Goal: Transaction & Acquisition: Purchase product/service

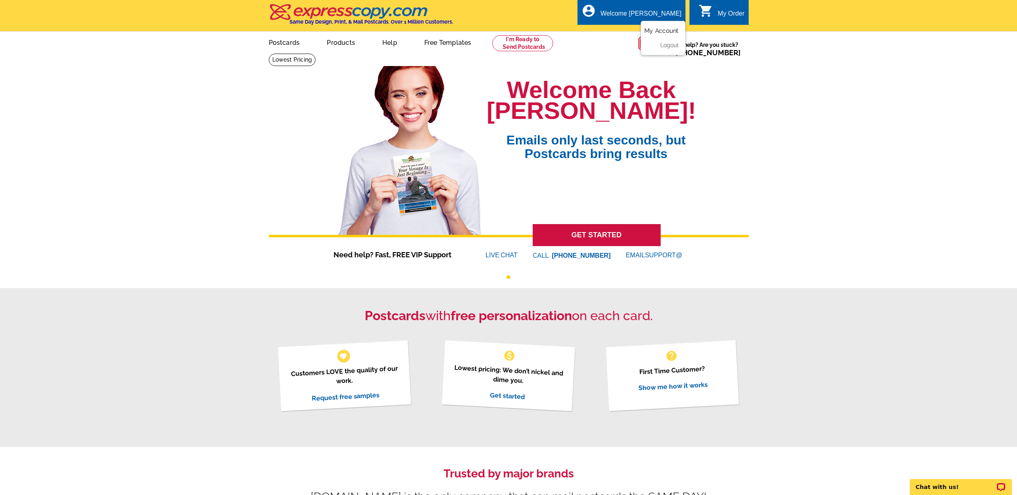
click at [655, 30] on link "My Account" at bounding box center [661, 30] width 34 height 7
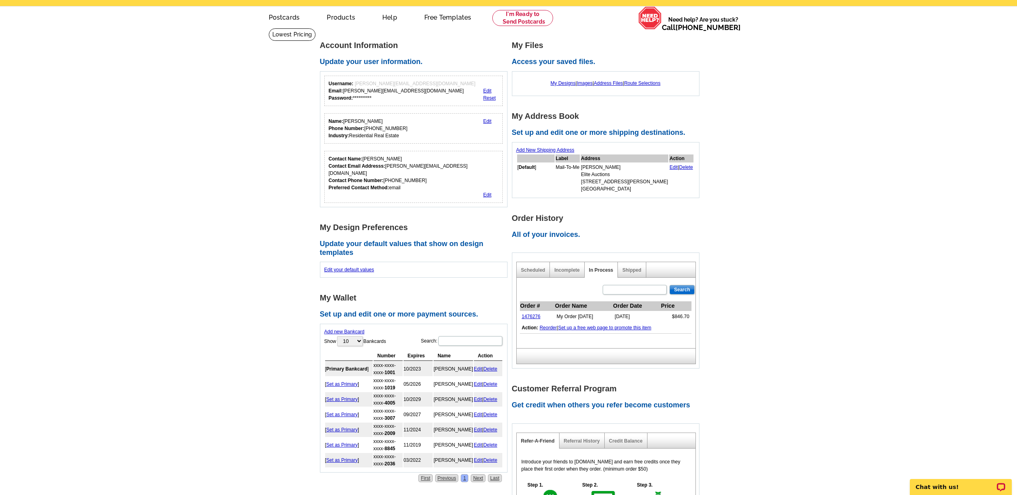
scroll to position [24, 0]
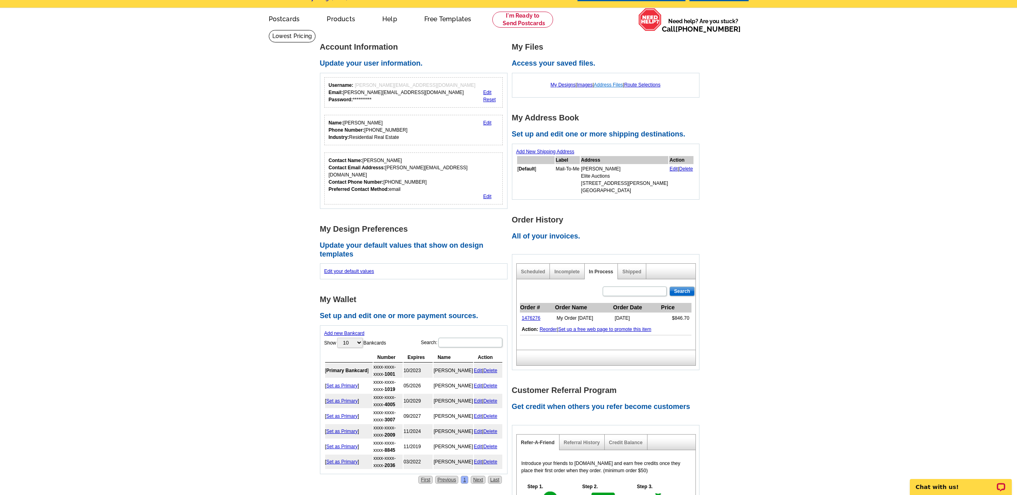
click at [610, 84] on link "Address Files" at bounding box center [608, 85] width 29 height 6
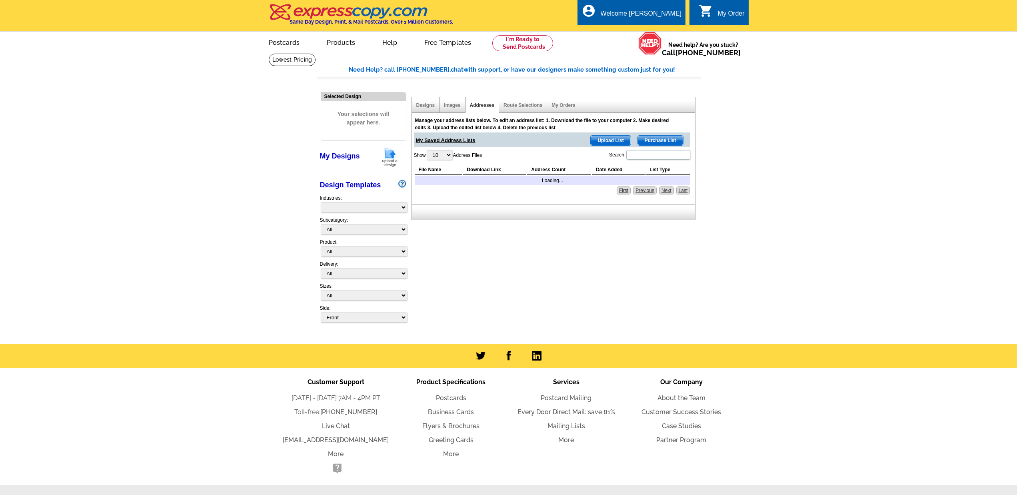
select select "785"
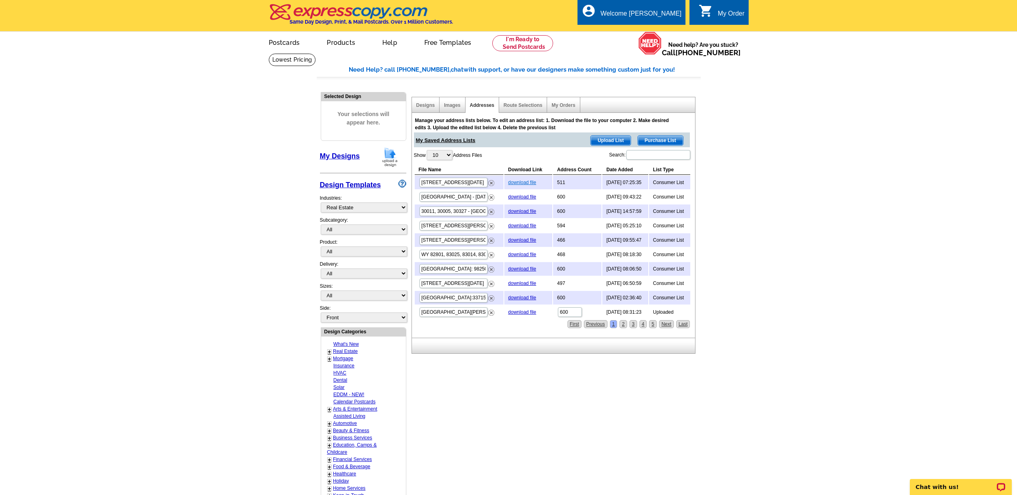
click at [516, 181] on link "download file" at bounding box center [522, 183] width 28 height 6
click at [526, 43] on link at bounding box center [522, 43] width 61 height 16
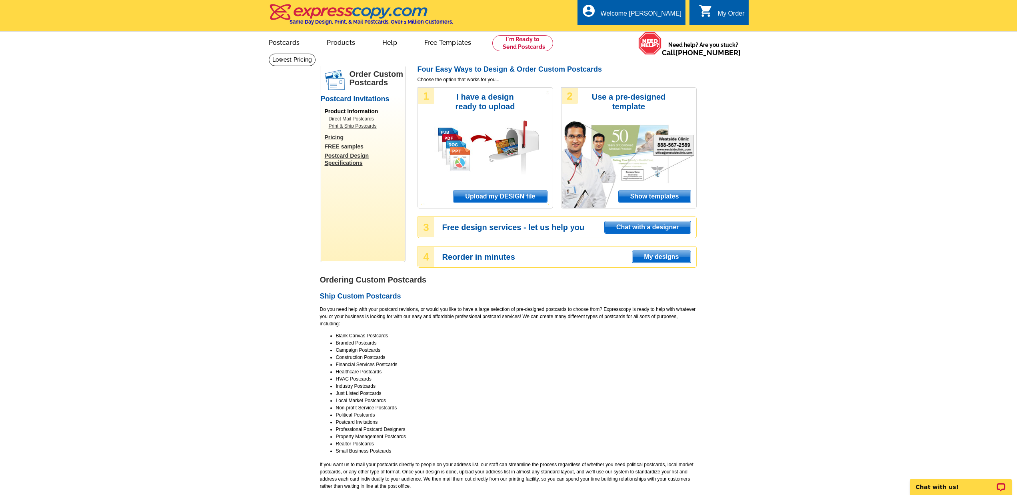
click at [499, 194] on span "Upload my DESIGN file" at bounding box center [499, 196] width 93 height 12
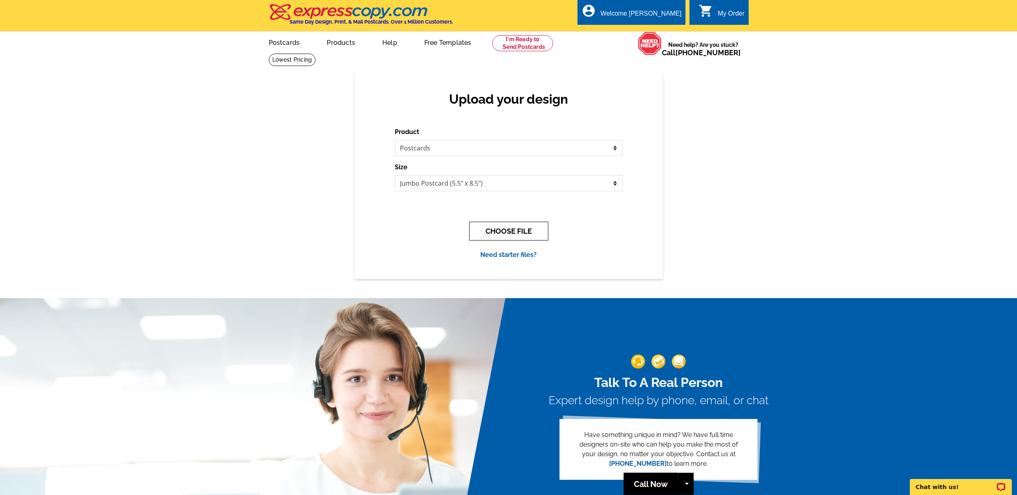
click at [516, 229] on button "CHOOSE FILE" at bounding box center [508, 231] width 79 height 19
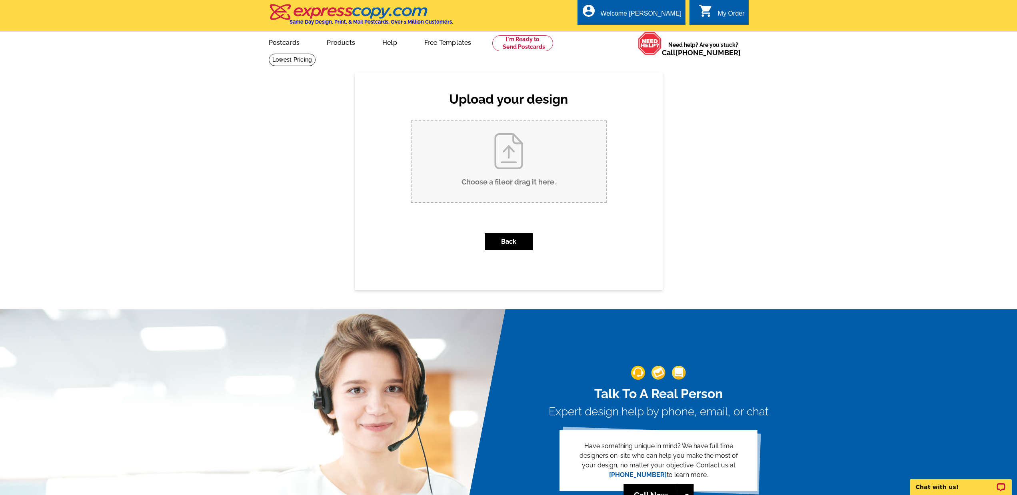
click at [473, 181] on input "Choose a file or drag it here ." at bounding box center [508, 161] width 194 height 81
type input "C:\fakepath\ELITE AUCTIONS_9x6_PreviewPC_ELITE AUCTIONS_3275 Islewood Ave Westo…"
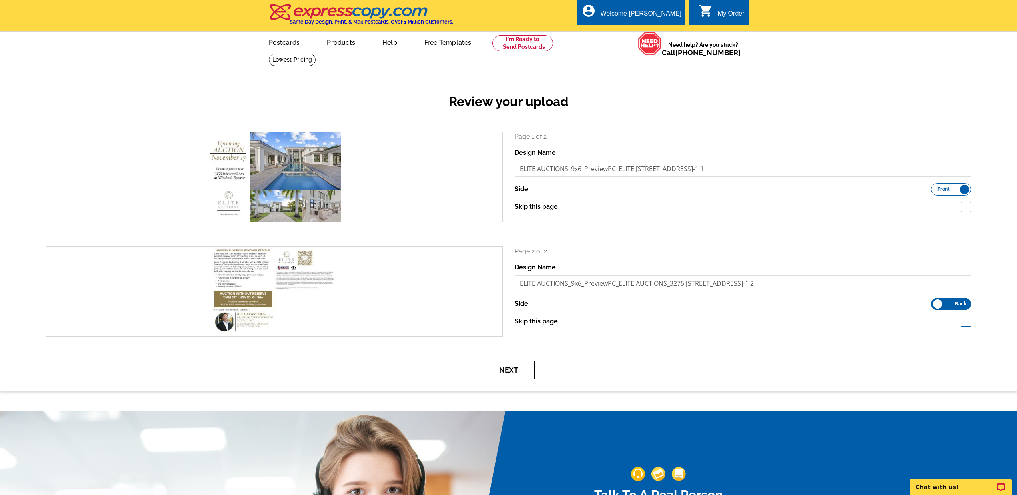
click at [512, 371] on button "Next" at bounding box center [509, 369] width 52 height 19
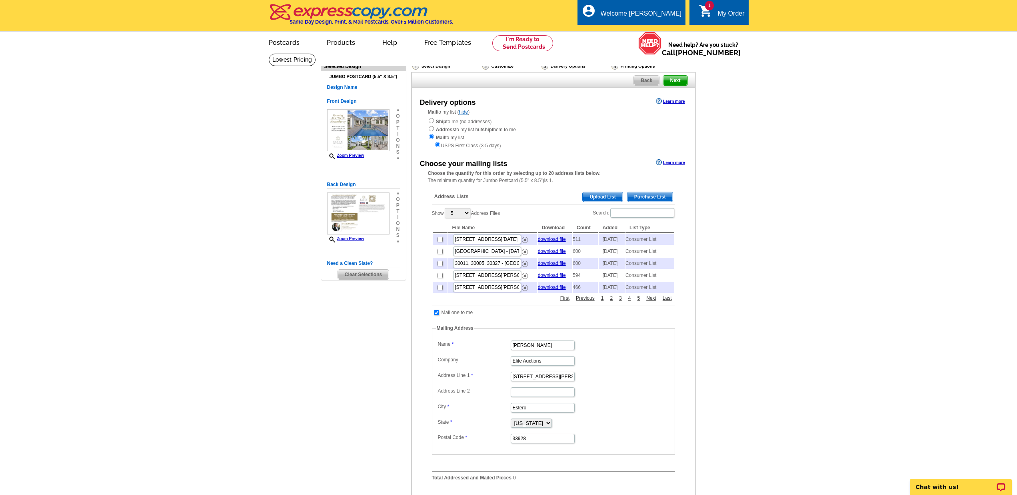
click at [655, 193] on span "Purchase List" at bounding box center [649, 197] width 45 height 10
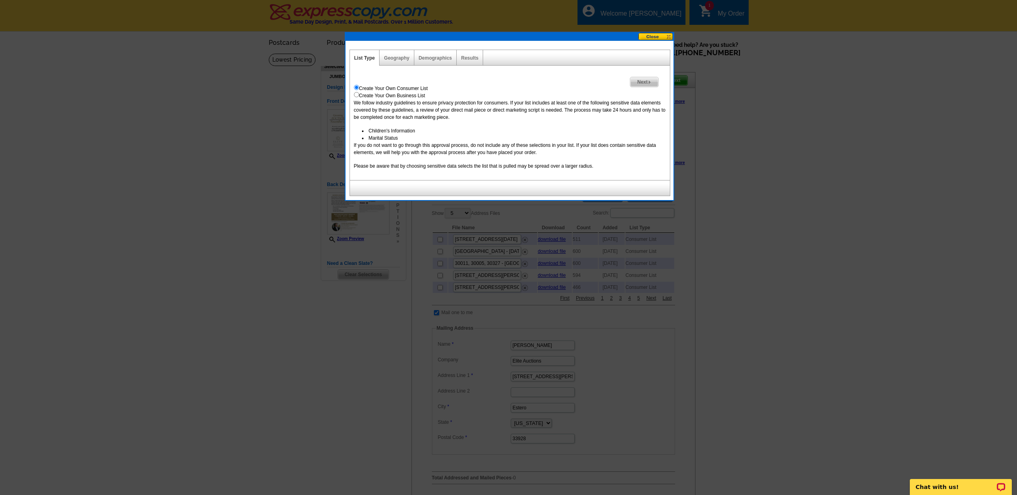
click at [648, 83] on img at bounding box center [650, 82] width 4 height 4
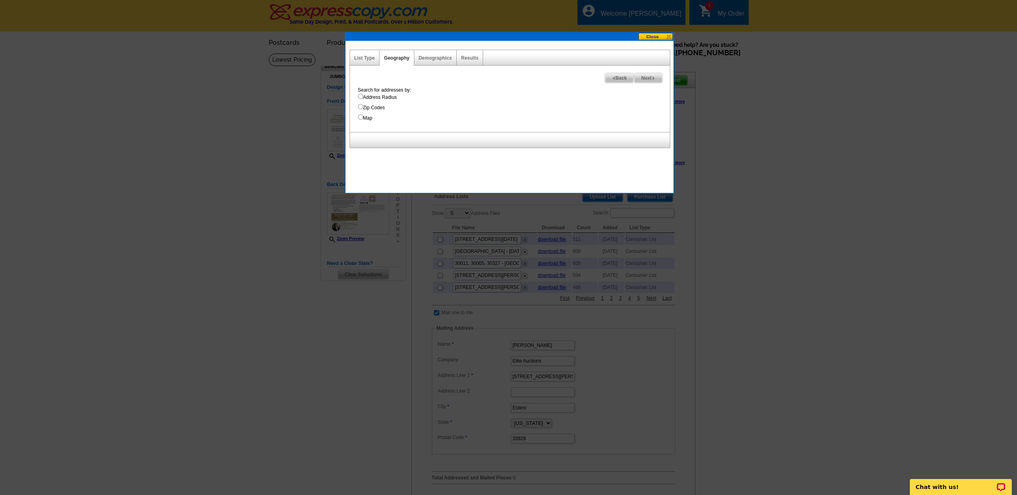
click at [358, 96] on input "Address Radius" at bounding box center [360, 96] width 5 height 5
radio input "true"
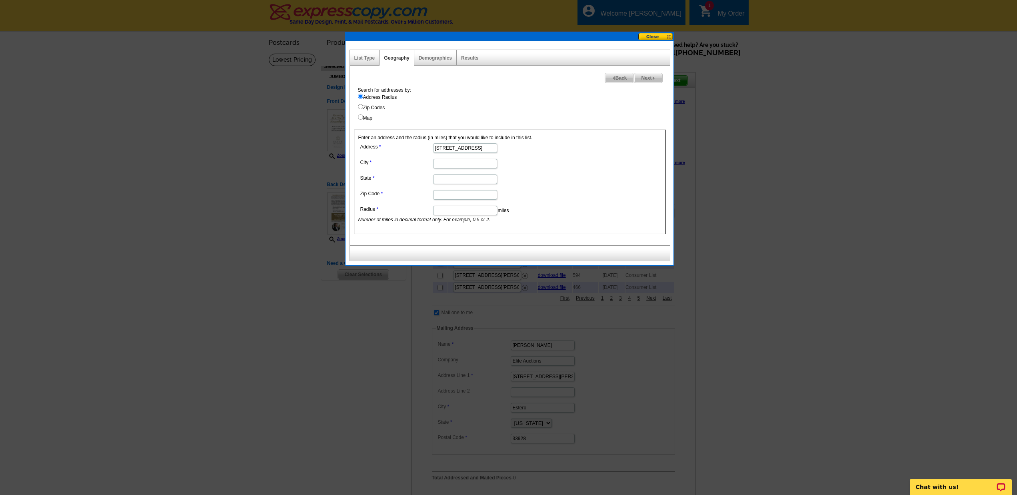
type input "[STREET_ADDRESS]"
type input "Weston"
type input "Fl"
type input "33332"
click at [476, 211] on input "Radius" at bounding box center [465, 211] width 64 height 10
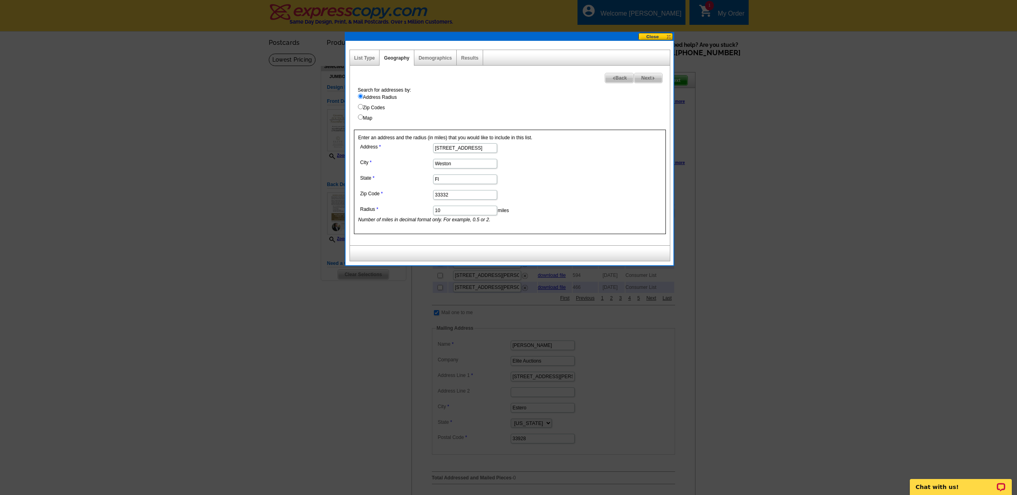
type input "10"
click at [651, 75] on span "Next" at bounding box center [648, 78] width 28 height 10
select select
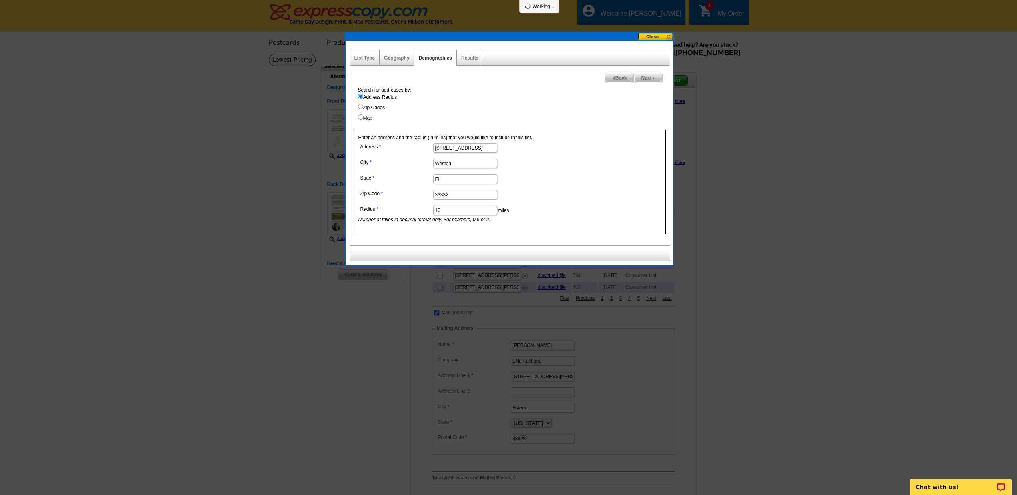
select select
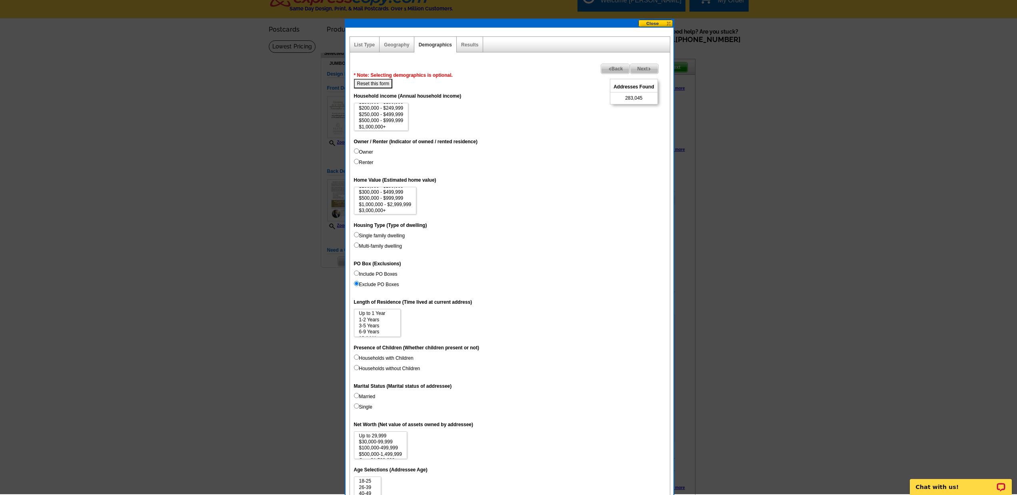
scroll to position [14, 0]
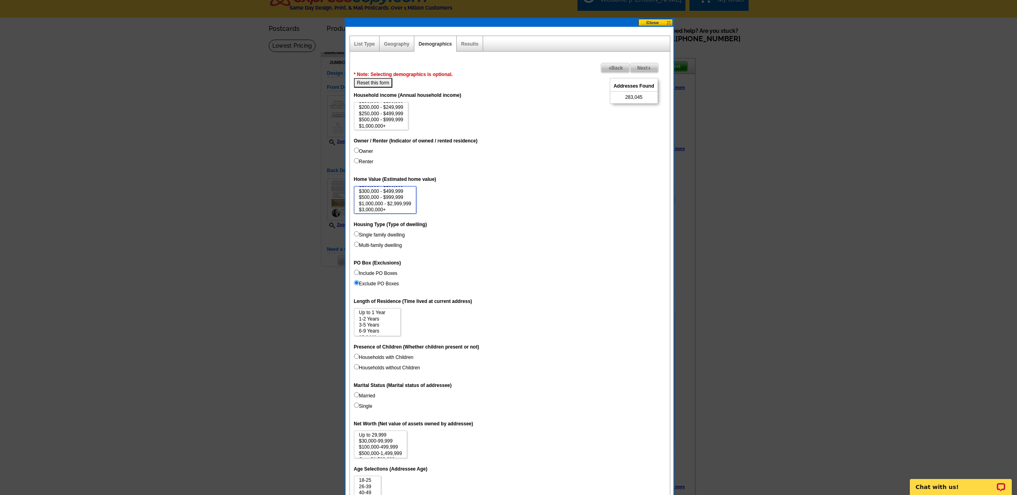
drag, startPoint x: 359, startPoint y: 201, endPoint x: 381, endPoint y: 207, distance: 22.3
click at [387, 207] on select "$1,000 - $24,999 $25,000 - $49,999 $50,000 - $99,999 $100,000 - $149,999 $150,0…" at bounding box center [385, 200] width 63 height 28
select select "1000000-2999999"
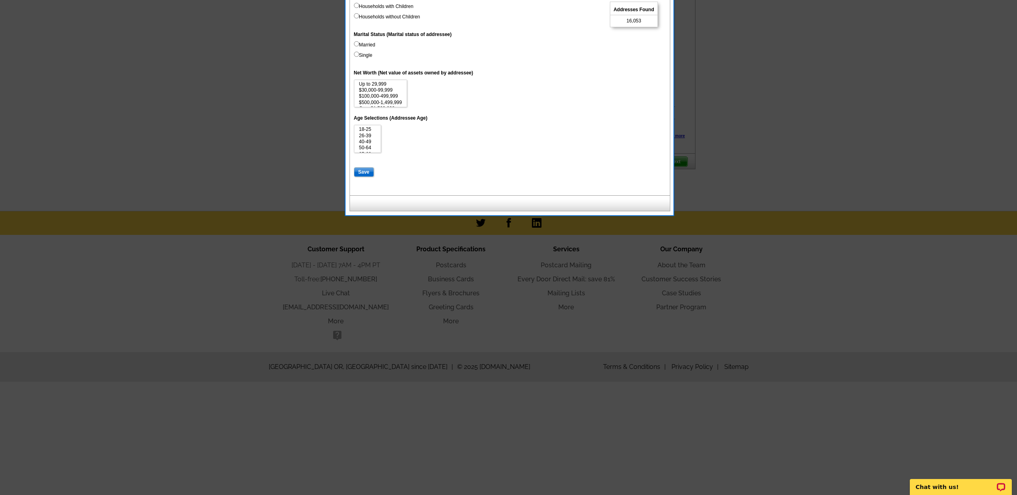
scroll to position [364, 0]
click at [386, 70] on label "Net Worth (Net value of assets owned by addressee)" at bounding box center [414, 73] width 120 height 7
click at [386, 80] on select "Up to 29,999 $30,000-99,999 $100,000-499,999 $500,000-1,499,999 Over $1,500,000" at bounding box center [380, 94] width 53 height 28
click at [386, 70] on label "Net Worth (Net value of assets owned by addressee)" at bounding box center [414, 73] width 120 height 7
click at [386, 80] on select "Up to 29,999 $30,000-99,999 $100,000-499,999 $500,000-1,499,999 Over $1,500,000" at bounding box center [380, 94] width 53 height 28
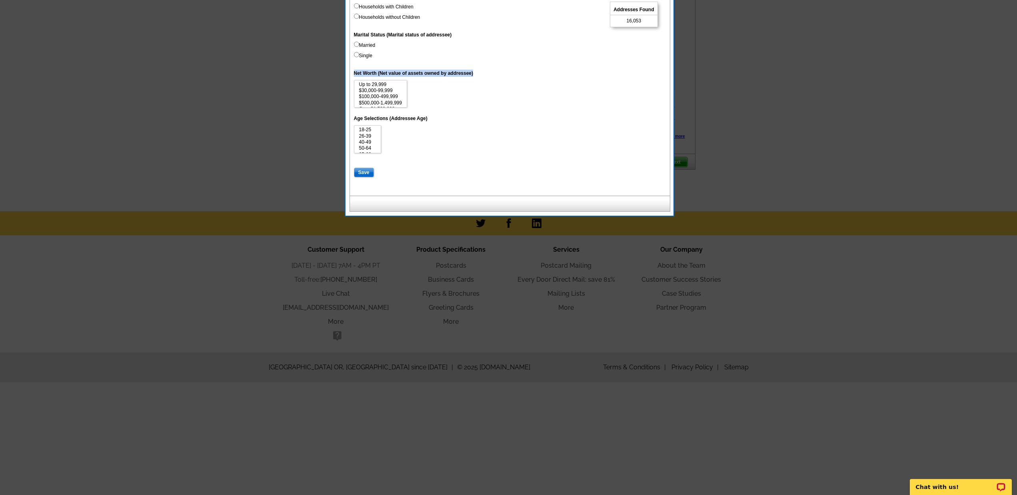
click at [386, 70] on label "Net Worth (Net value of assets owned by addressee)" at bounding box center [414, 73] width 120 height 7
click at [386, 80] on select "Up to 29,999 $30,000-99,999 $100,000-499,999 $500,000-1,499,999 Over $1,500,000" at bounding box center [380, 94] width 53 height 28
click at [426, 70] on label "Net Worth (Net value of assets owned by addressee)" at bounding box center [414, 73] width 120 height 7
click at [407, 80] on select "Up to 29,999 $30,000-99,999 $100,000-499,999 $500,000-1,499,999 Over $1,500,000" at bounding box center [380, 94] width 53 height 28
drag, startPoint x: 477, startPoint y: 67, endPoint x: 352, endPoint y: 66, distance: 125.2
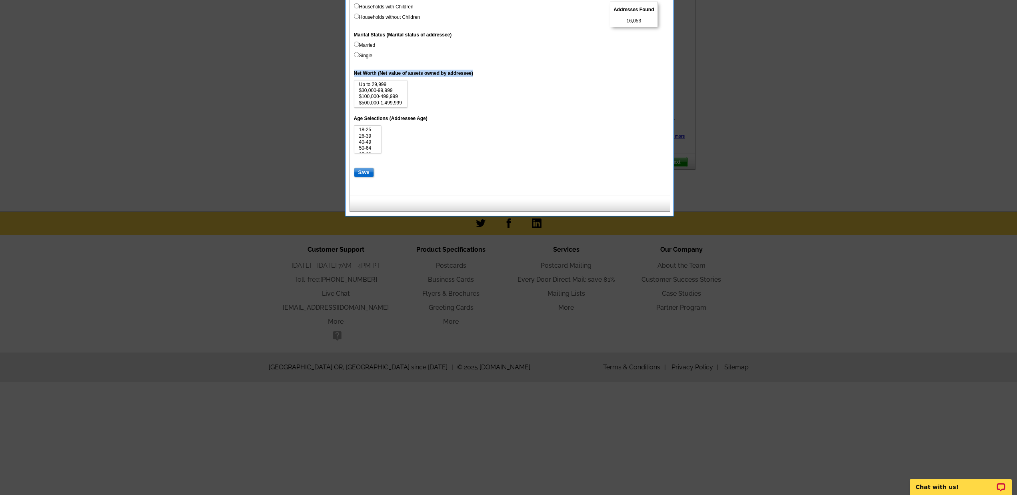
copy label "Net Worth (Net value of assets owned by addressee)"
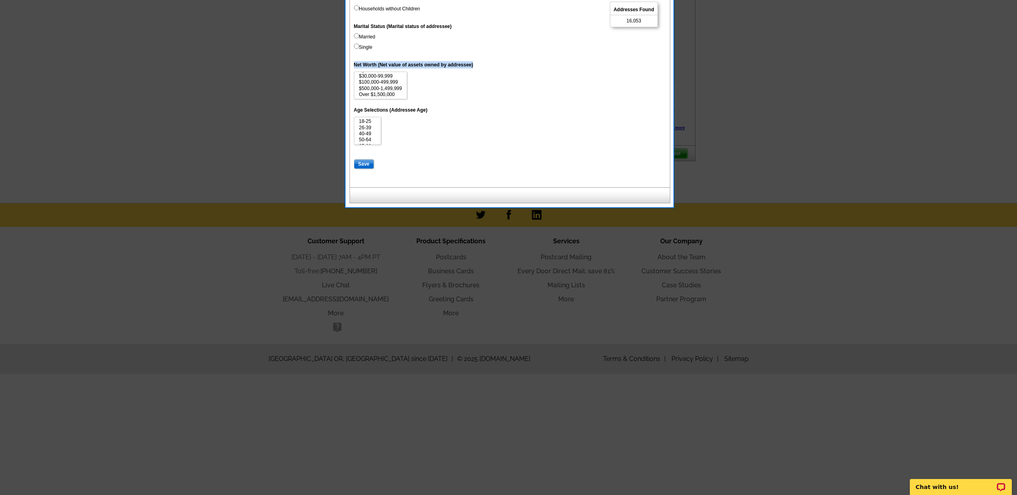
scroll to position [372, 0]
